Goal: Obtain resource: Obtain resource

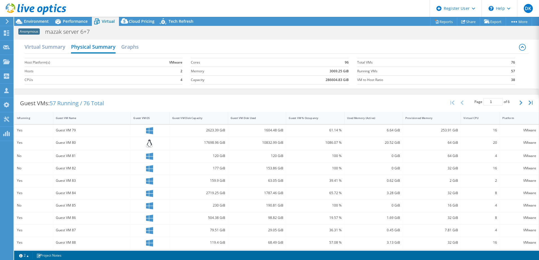
select select "USD"
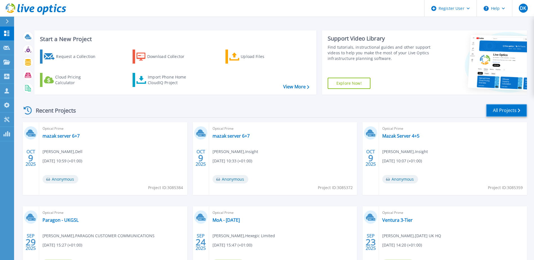
click at [516, 112] on link "All Projects" at bounding box center [506, 110] width 41 height 13
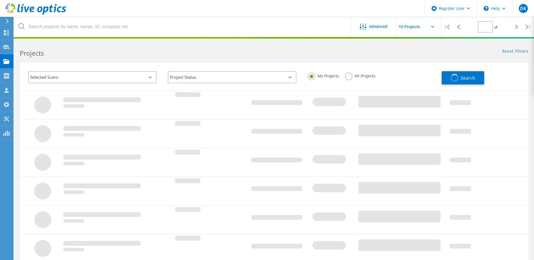
type input "1"
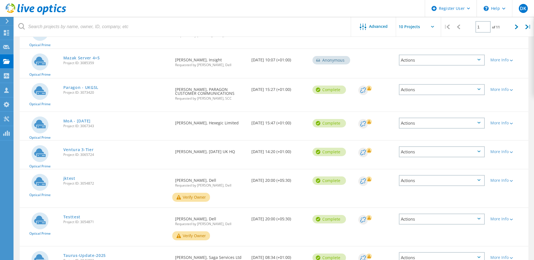
scroll to position [123, 0]
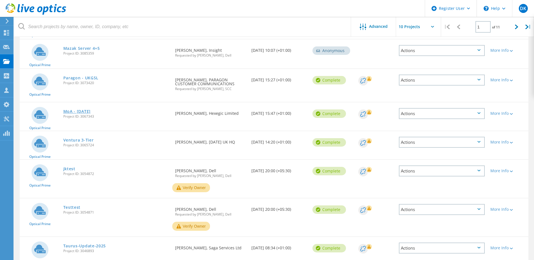
click at [91, 110] on link "MoA - Sept 2025" at bounding box center [76, 112] width 27 height 4
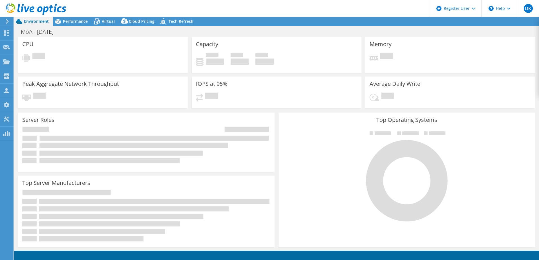
select select "EULondon"
select select "GBP"
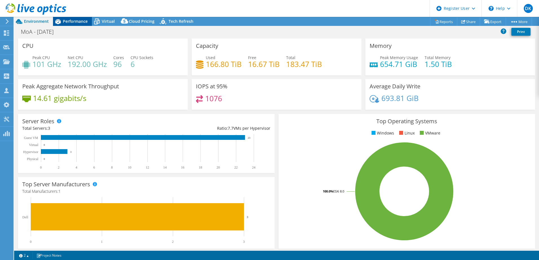
click at [71, 20] on span "Performance" at bounding box center [75, 21] width 25 height 5
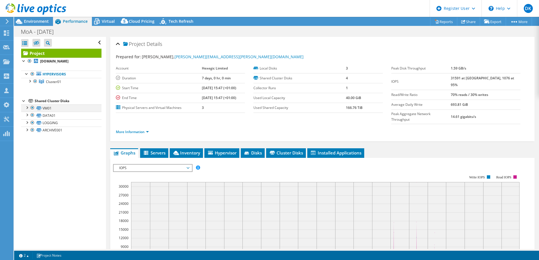
click at [28, 110] on div at bounding box center [27, 107] width 6 height 6
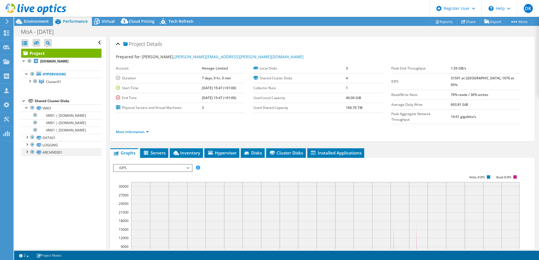
click at [27, 154] on div at bounding box center [27, 152] width 6 height 6
click at [26, 147] on div at bounding box center [27, 144] width 6 height 6
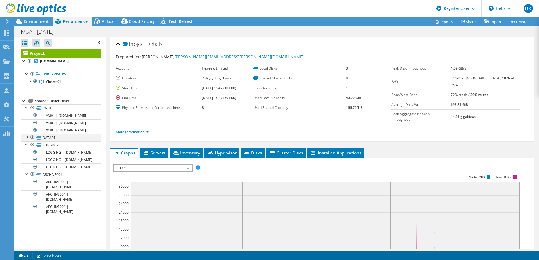
click at [27, 140] on div at bounding box center [27, 137] width 6 height 6
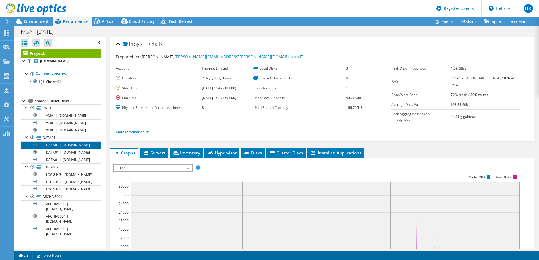
click at [66, 149] on link "DATA01 | mtesxi003.ad.moa-technology.com" at bounding box center [61, 144] width 80 height 7
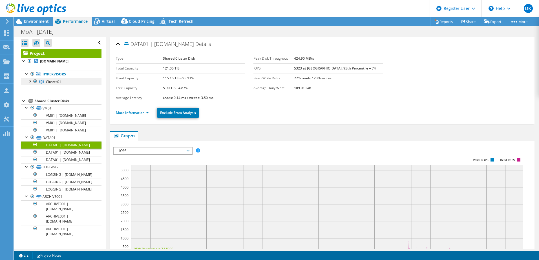
click at [52, 84] on span "Cluster01" at bounding box center [53, 81] width 15 height 5
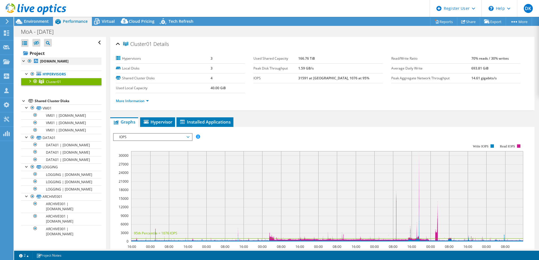
click at [23, 61] on div at bounding box center [24, 61] width 6 height 6
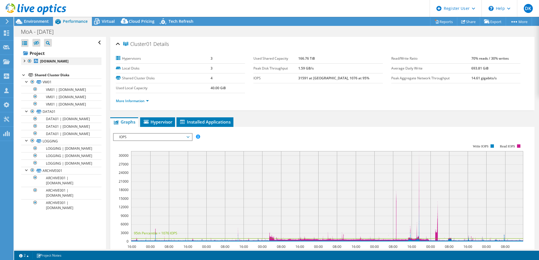
click at [23, 60] on div at bounding box center [24, 61] width 6 height 6
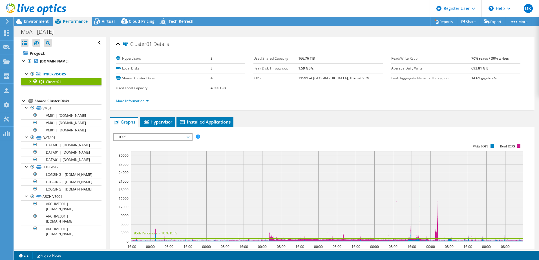
click at [30, 84] on div at bounding box center [30, 81] width 6 height 6
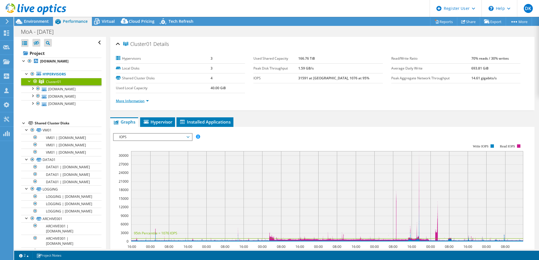
click at [126, 100] on link "More Information" at bounding box center [132, 101] width 33 height 5
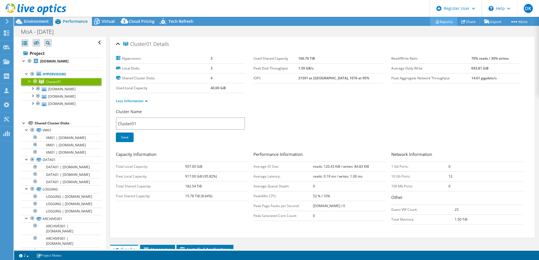
click at [444, 22] on link "Reports" at bounding box center [443, 21] width 27 height 9
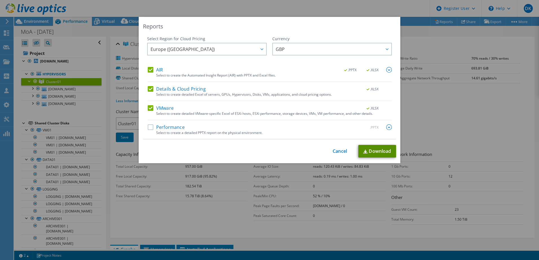
click at [379, 150] on link "Download" at bounding box center [377, 151] width 38 height 13
click at [341, 152] on link "Cancel" at bounding box center [339, 151] width 14 height 5
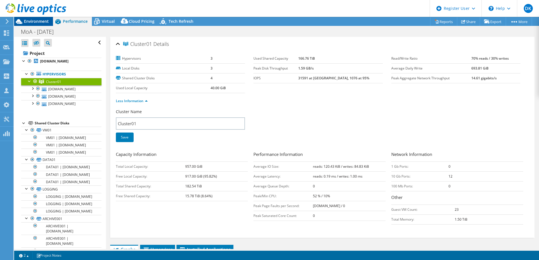
click at [43, 21] on span "Environment" at bounding box center [36, 21] width 25 height 5
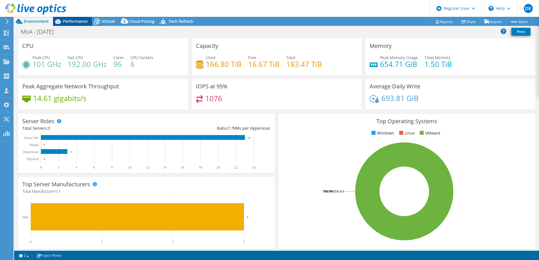
click at [83, 21] on span "Performance" at bounding box center [75, 21] width 25 height 5
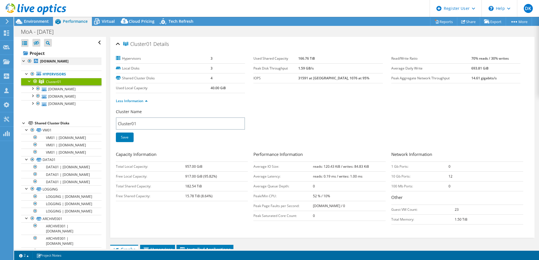
click at [24, 60] on div at bounding box center [24, 61] width 6 height 6
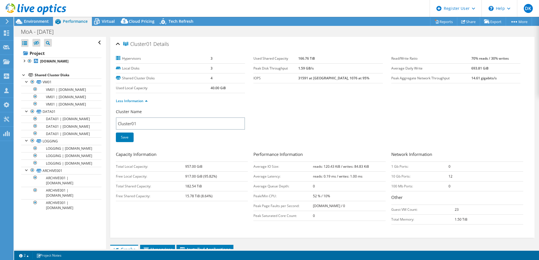
click at [23, 77] on div at bounding box center [24, 75] width 6 height 6
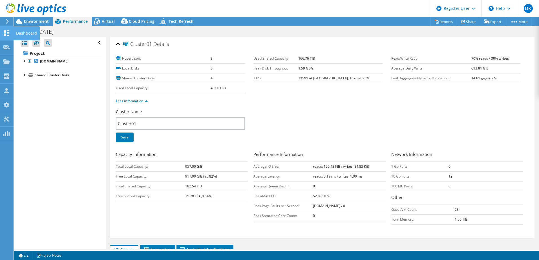
click at [8, 35] on use at bounding box center [6, 32] width 5 height 5
